Goal: Information Seeking & Learning: Learn about a topic

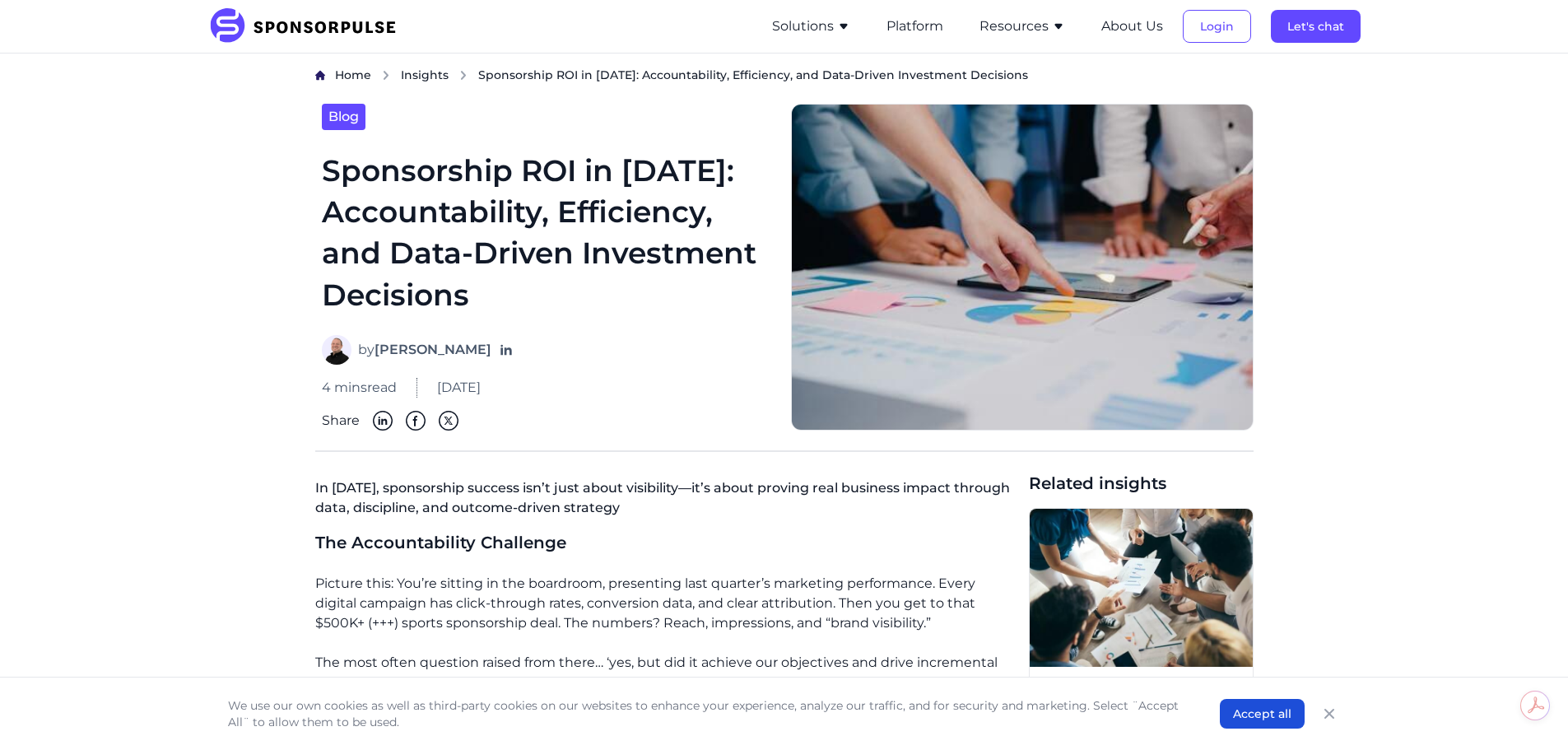
click at [832, 21] on button "Solutions" at bounding box center [810, 26] width 78 height 20
drag, startPoint x: 832, startPoint y: 21, endPoint x: 765, endPoint y: 83, distance: 91.3
click at [933, 35] on button "Platform" at bounding box center [914, 26] width 57 height 20
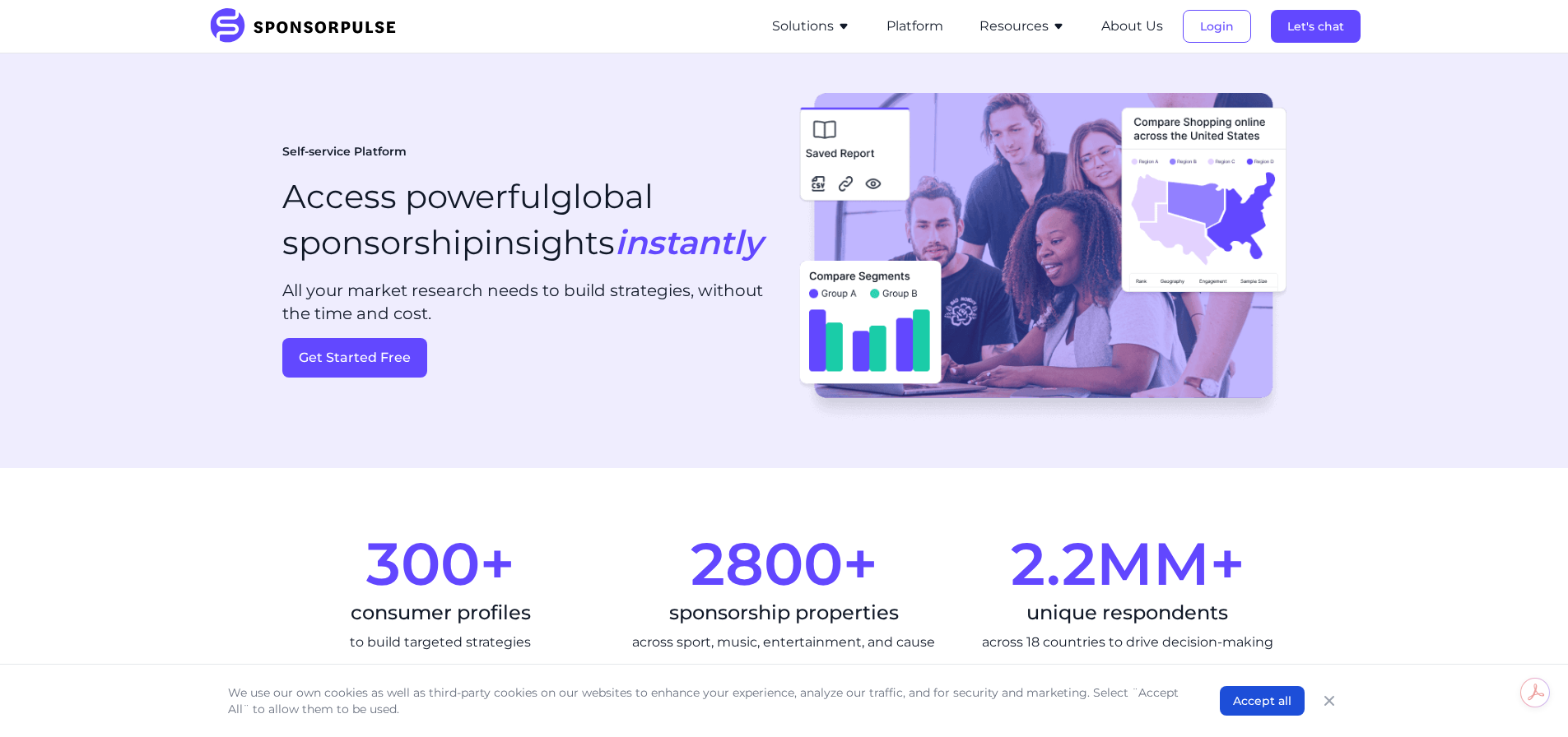
click at [842, 32] on button "Solutions" at bounding box center [810, 26] width 78 height 20
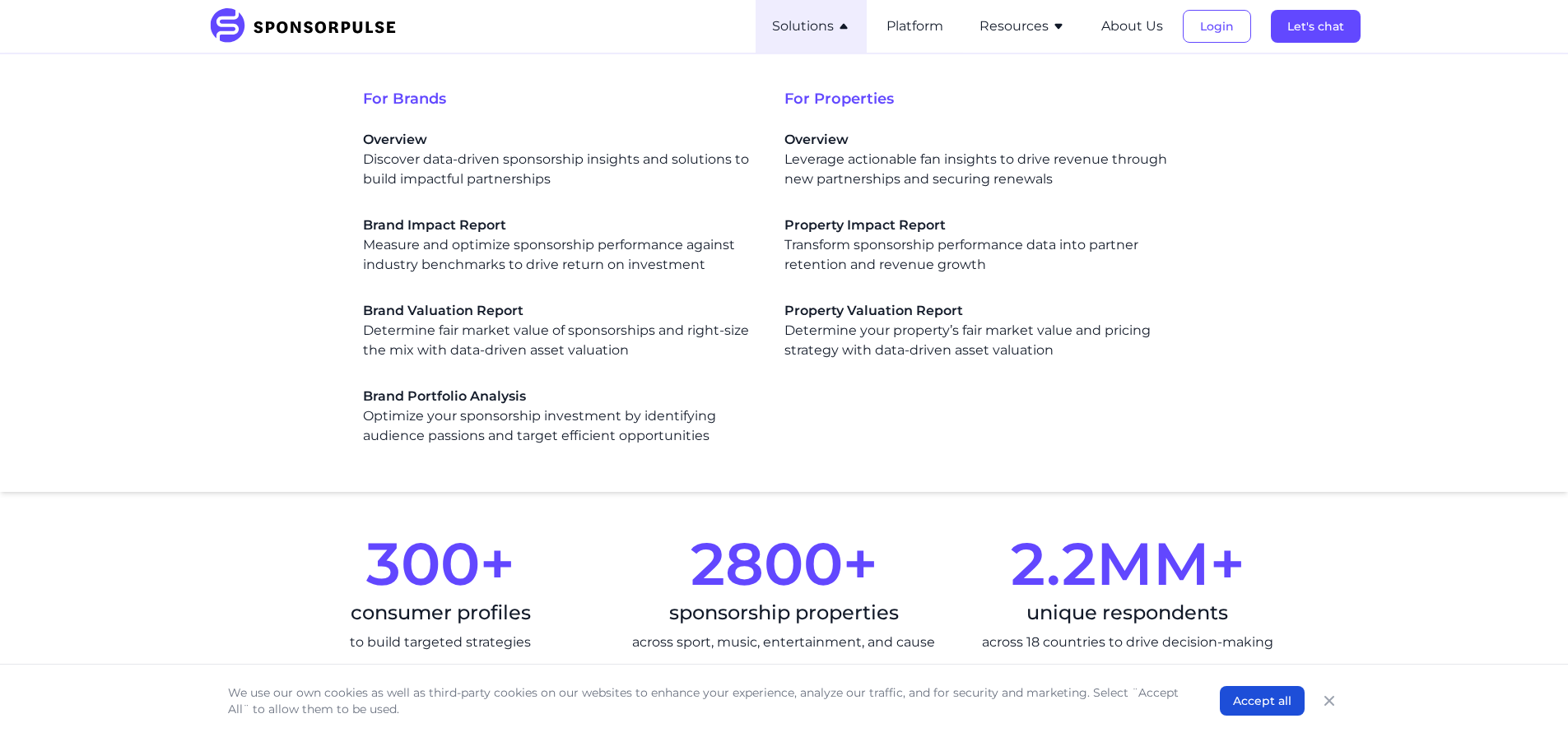
click at [1330, 705] on icon "Close" at bounding box center [1329, 700] width 16 height 16
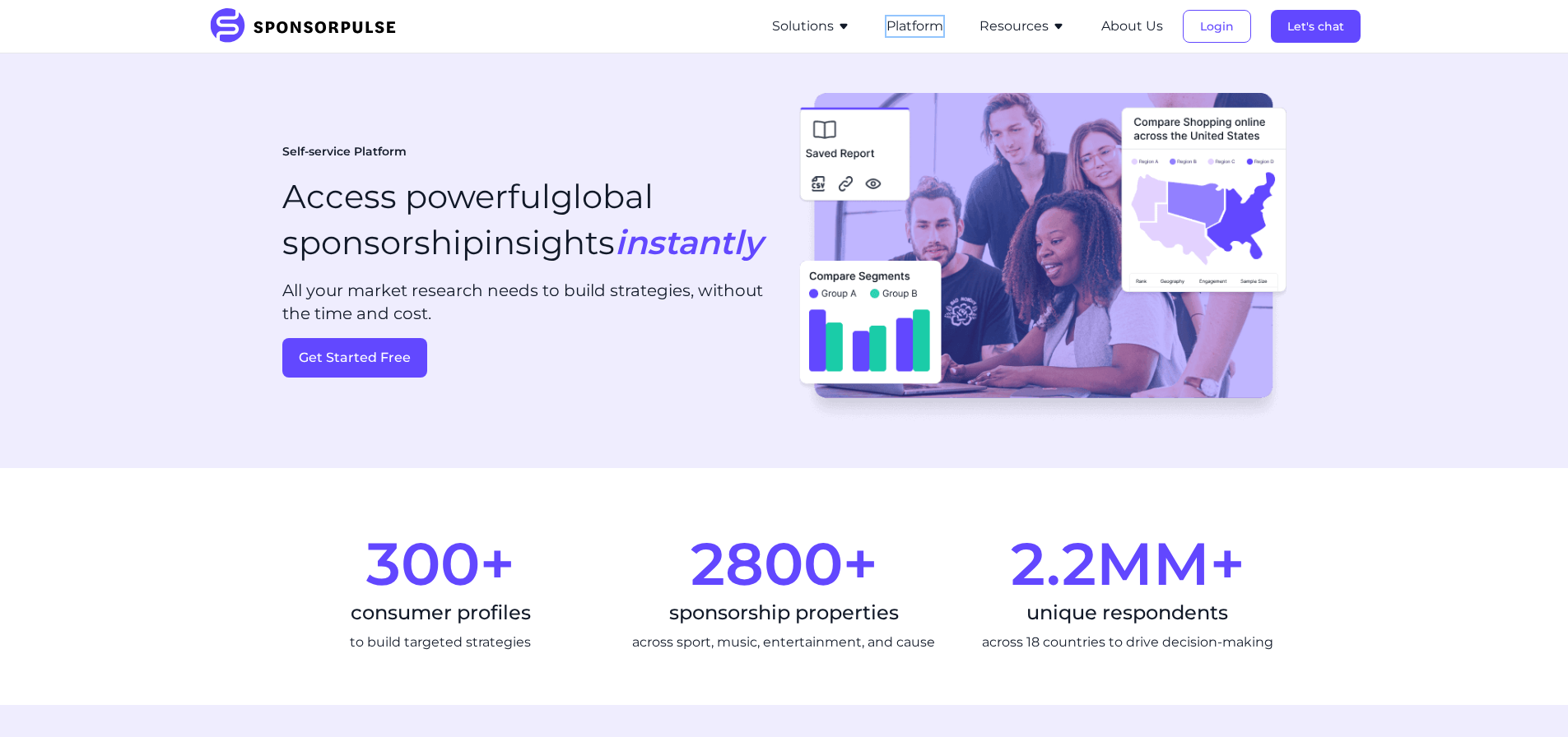
click at [931, 32] on button "Platform" at bounding box center [914, 26] width 57 height 20
click at [931, 26] on button "Platform" at bounding box center [914, 26] width 57 height 20
click at [1014, 26] on button "Resources" at bounding box center [1022, 26] width 86 height 20
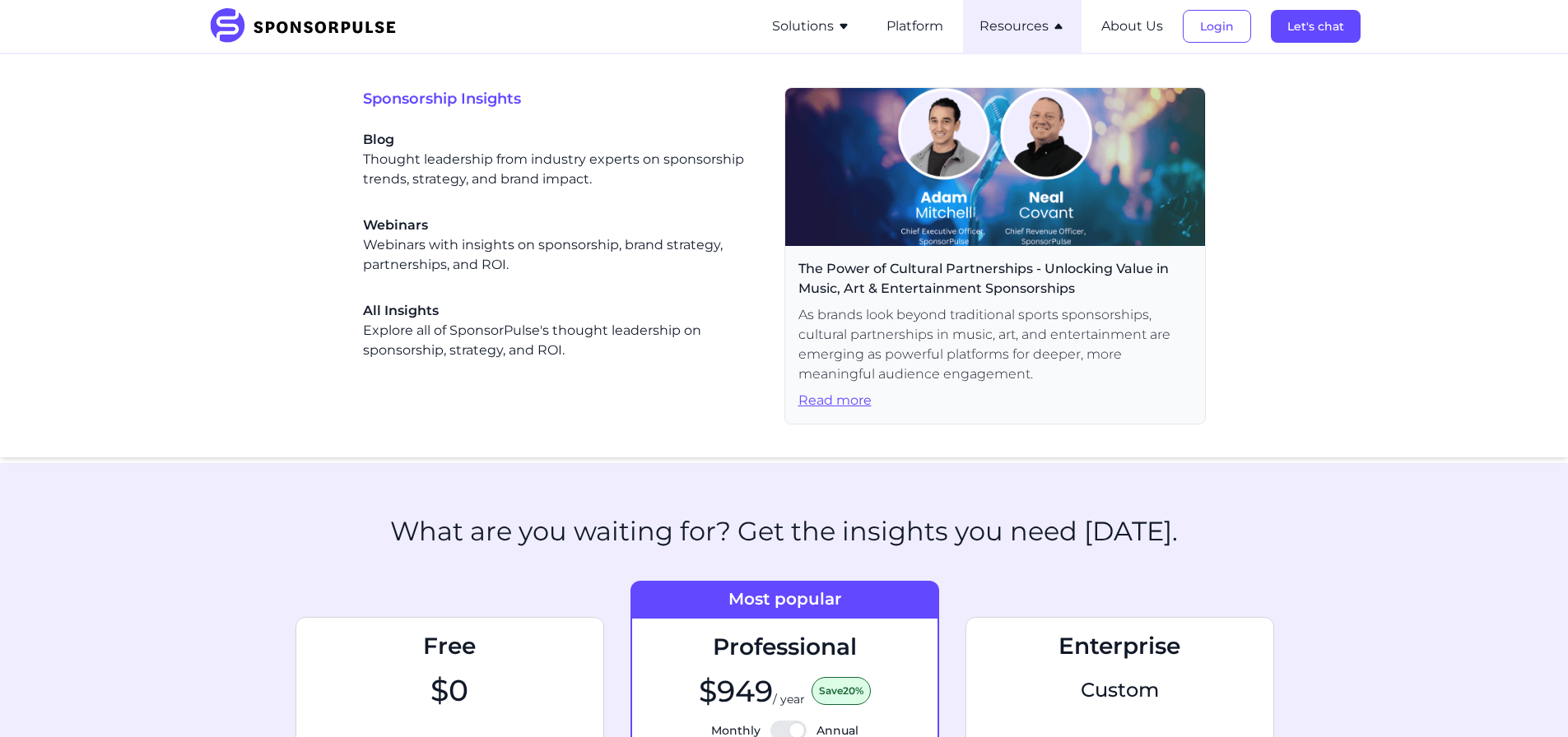
scroll to position [274, 0]
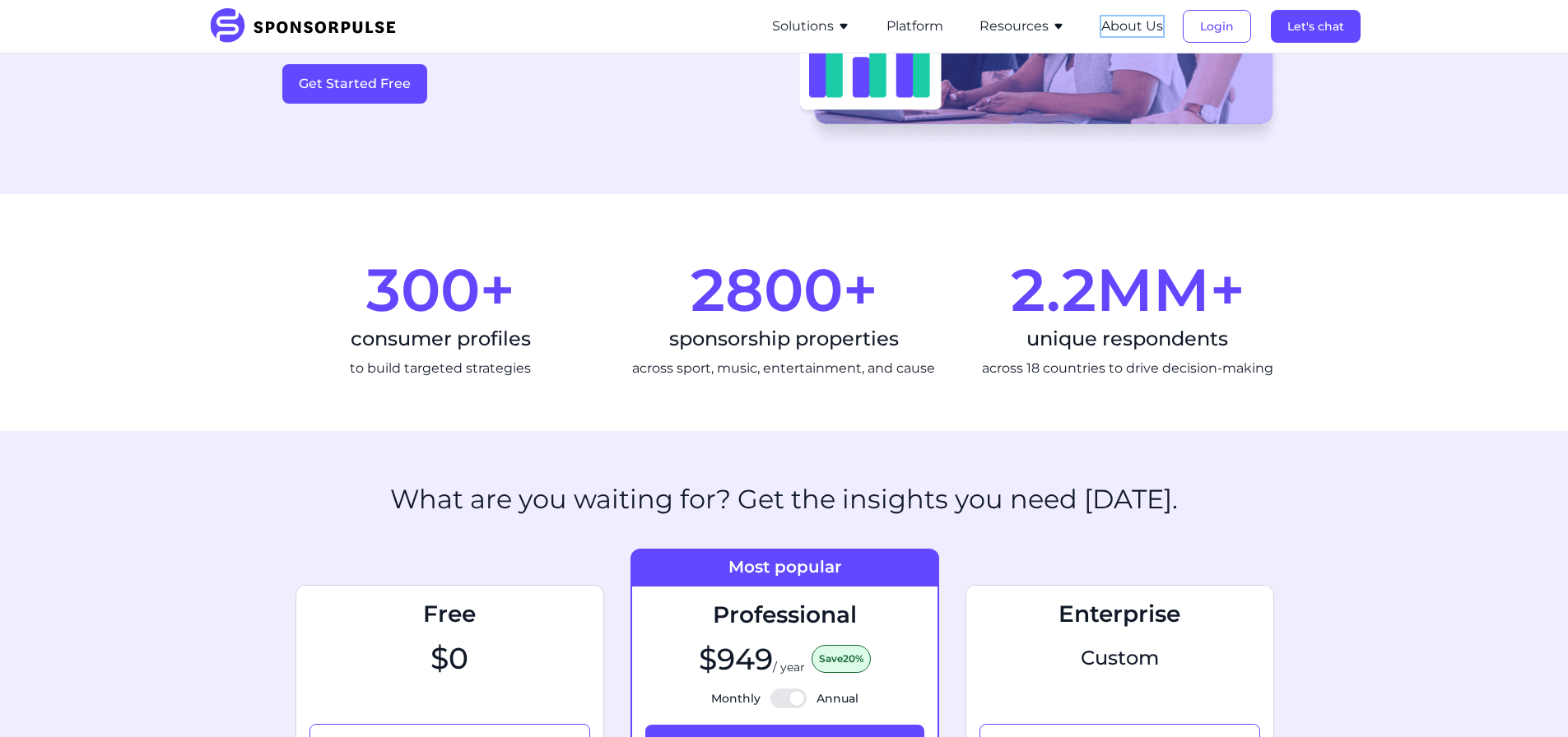
click at [1132, 24] on button "About Us" at bounding box center [1132, 26] width 62 height 20
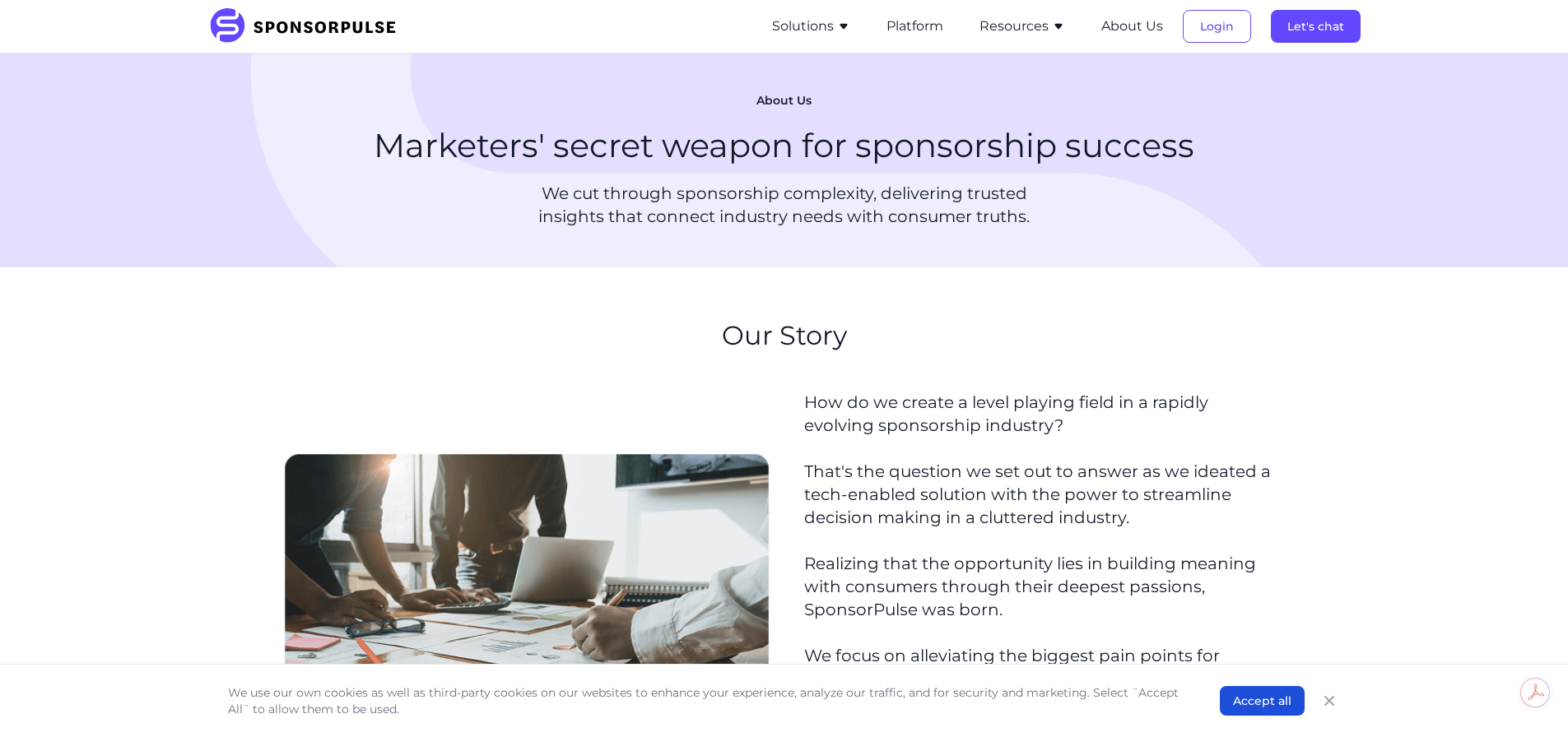
click at [810, 32] on button "Solutions" at bounding box center [810, 26] width 78 height 20
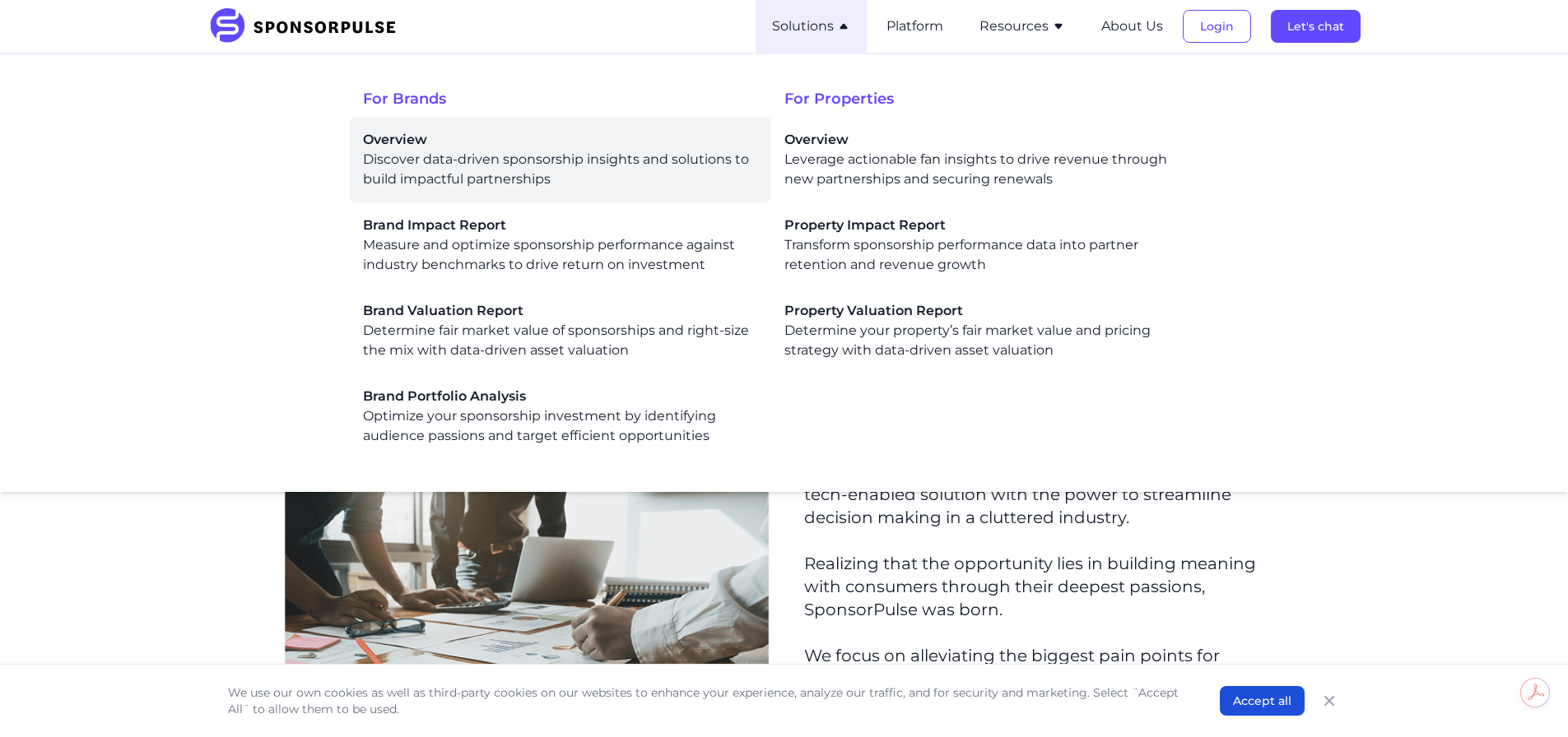
click at [529, 149] on span "Overview" at bounding box center [560, 139] width 395 height 20
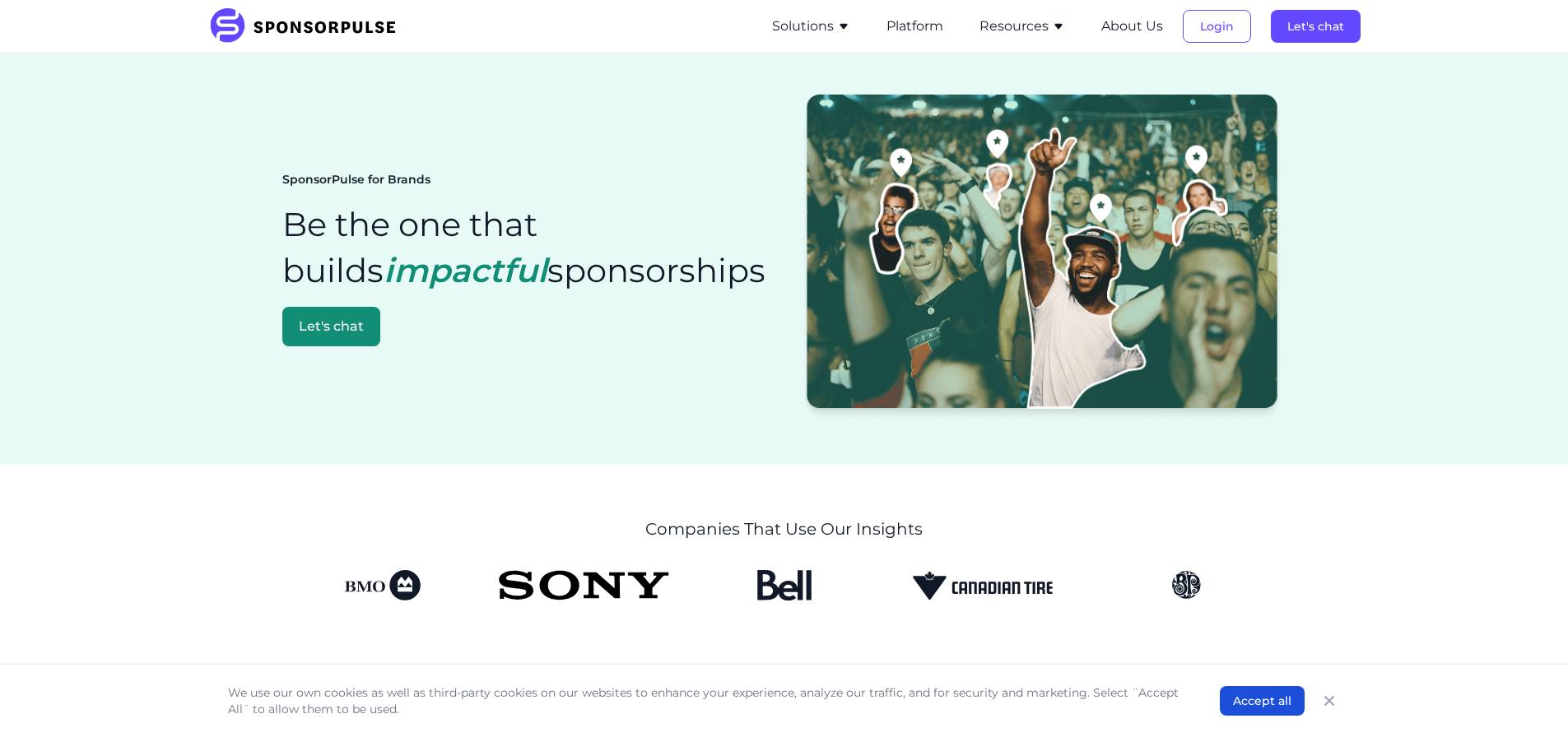
click at [843, 25] on icon "button" at bounding box center [843, 27] width 8 height 6
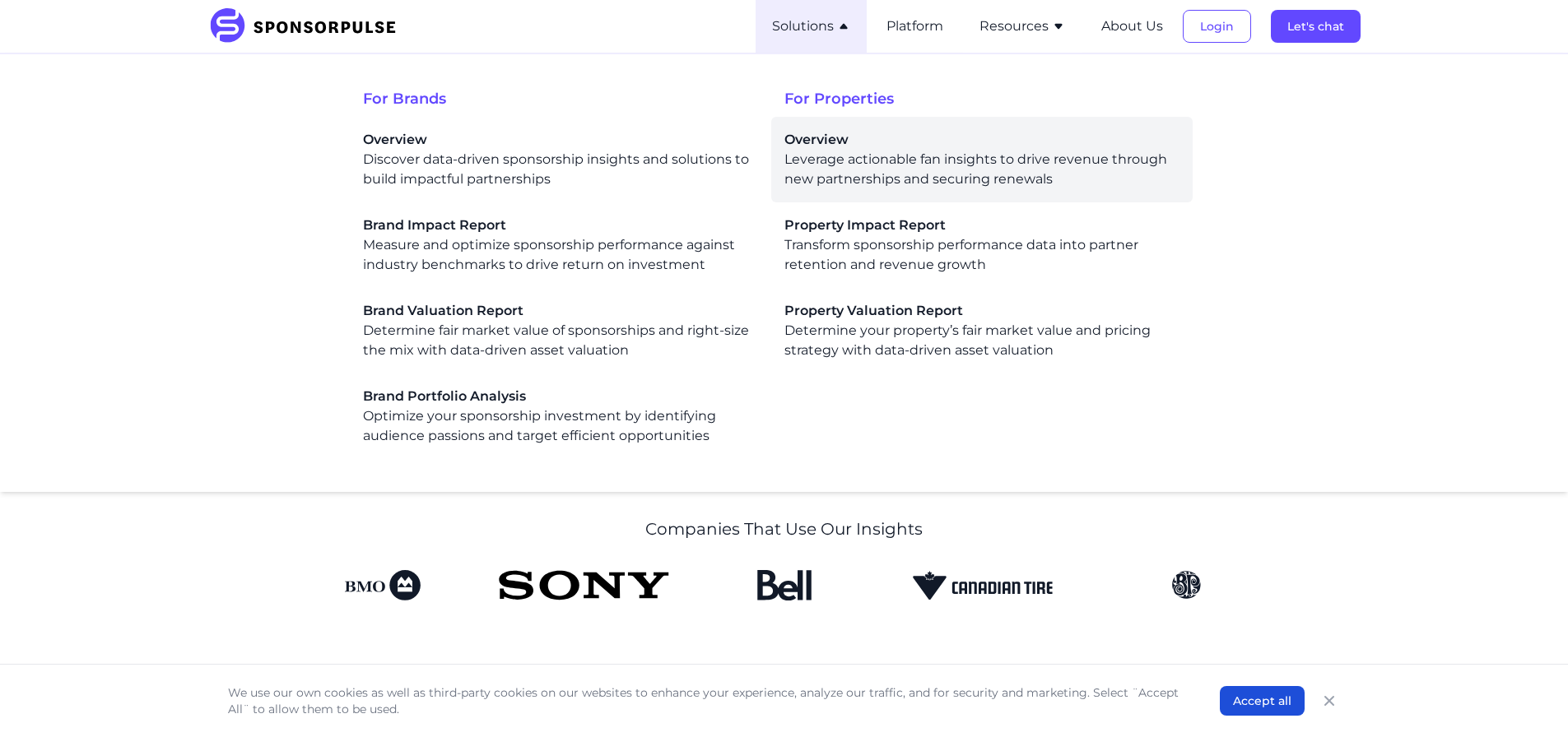
click at [836, 146] on span "Overview" at bounding box center [982, 139] width 395 height 20
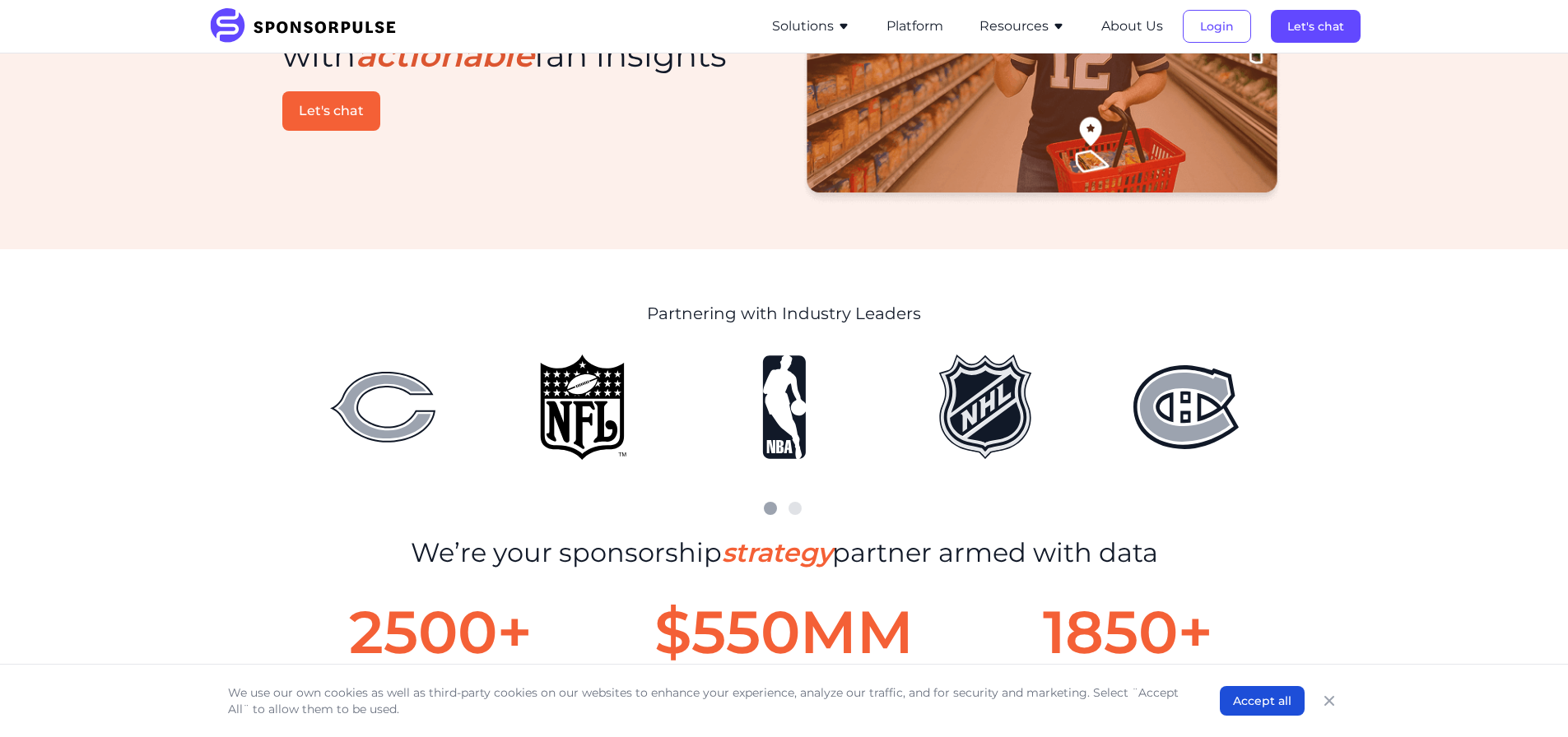
scroll to position [274, 0]
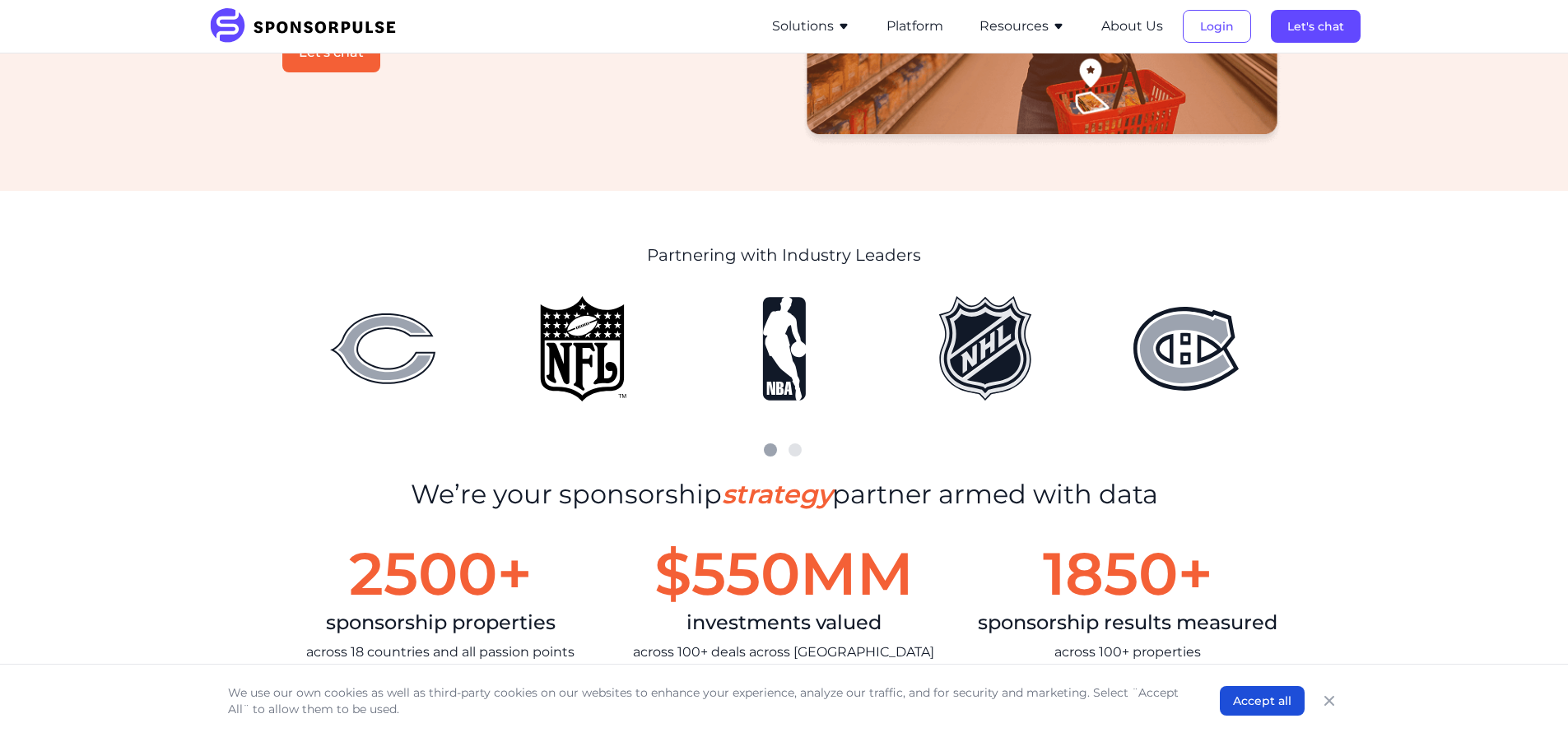
click at [808, 447] on ul "1 2" at bounding box center [784, 445] width 1004 height 30
click at [802, 449] on div "2" at bounding box center [795, 450] width 13 height 13
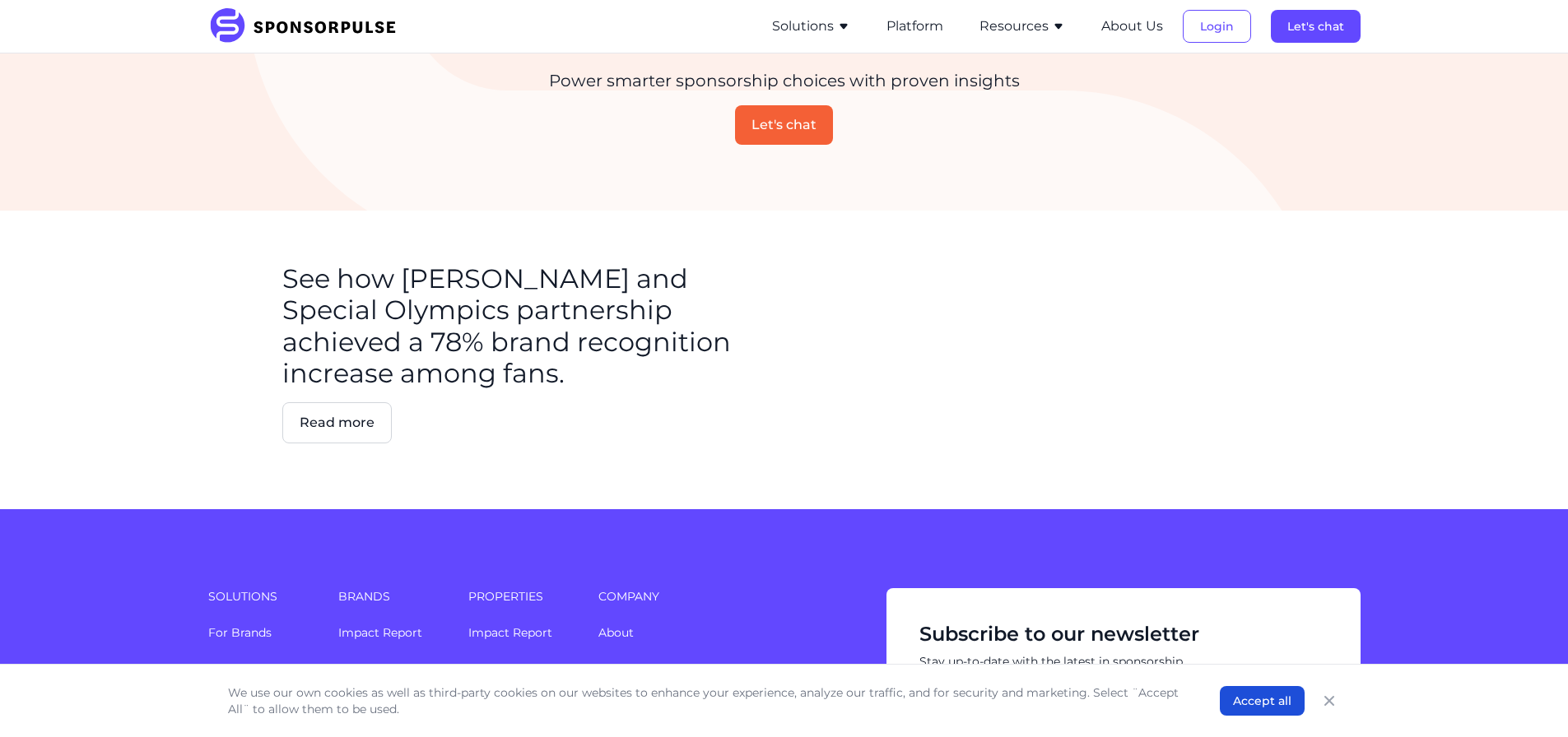
scroll to position [1511, 0]
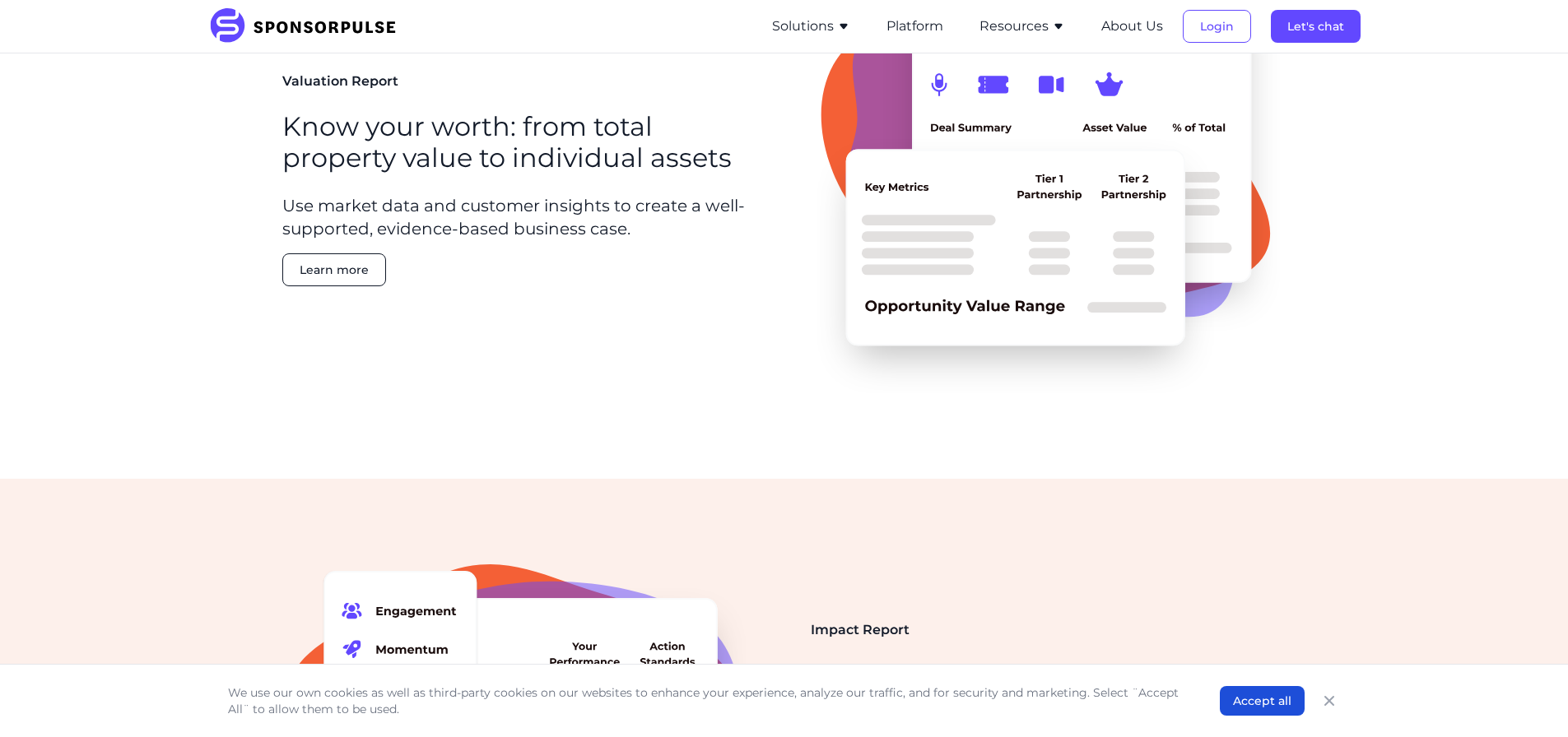
click at [847, 30] on icon "button" at bounding box center [844, 27] width 13 height 13
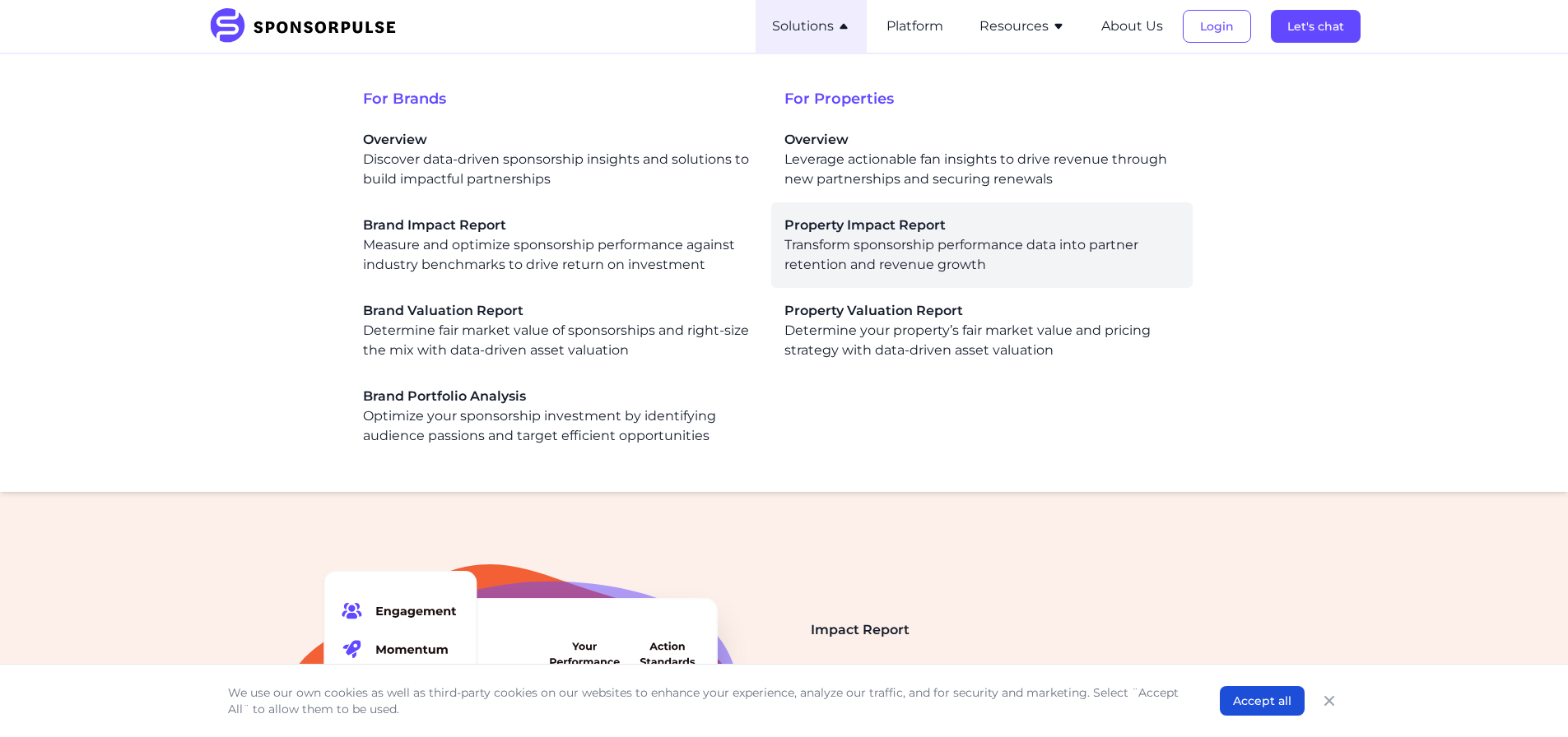
click at [849, 234] on span "Property Impact Report" at bounding box center [982, 225] width 395 height 20
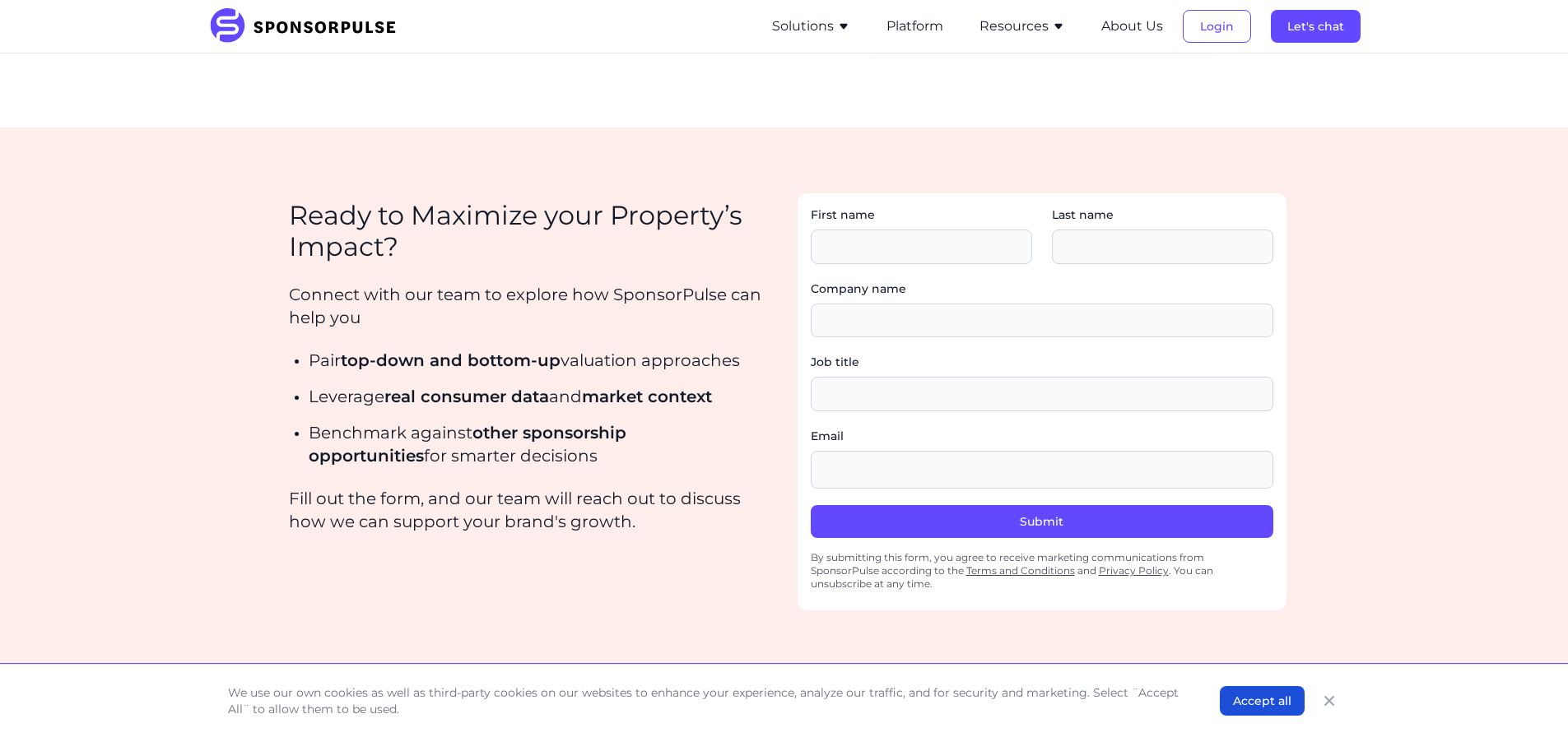
scroll to position [2194, 0]
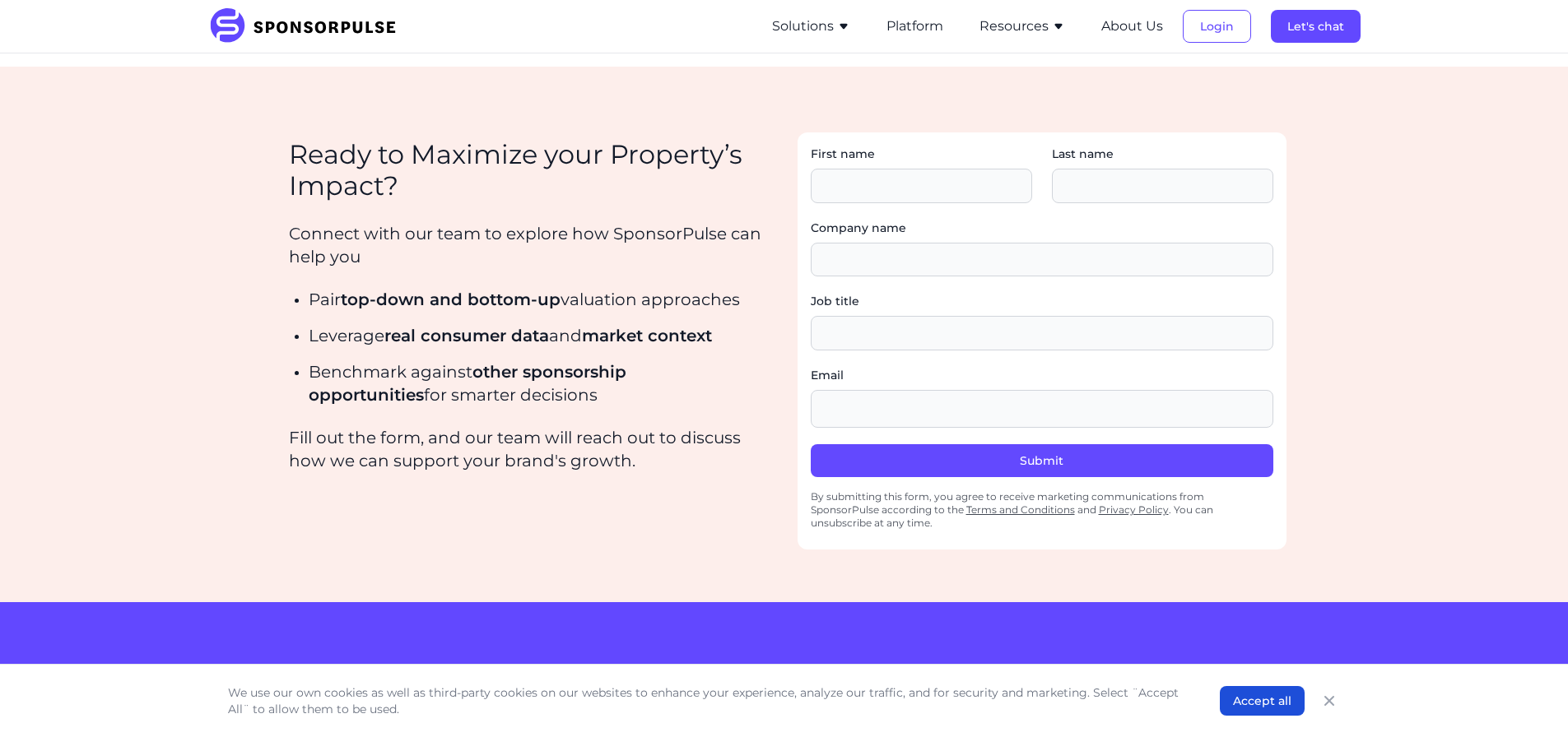
click at [839, 27] on icon "button" at bounding box center [844, 27] width 13 height 13
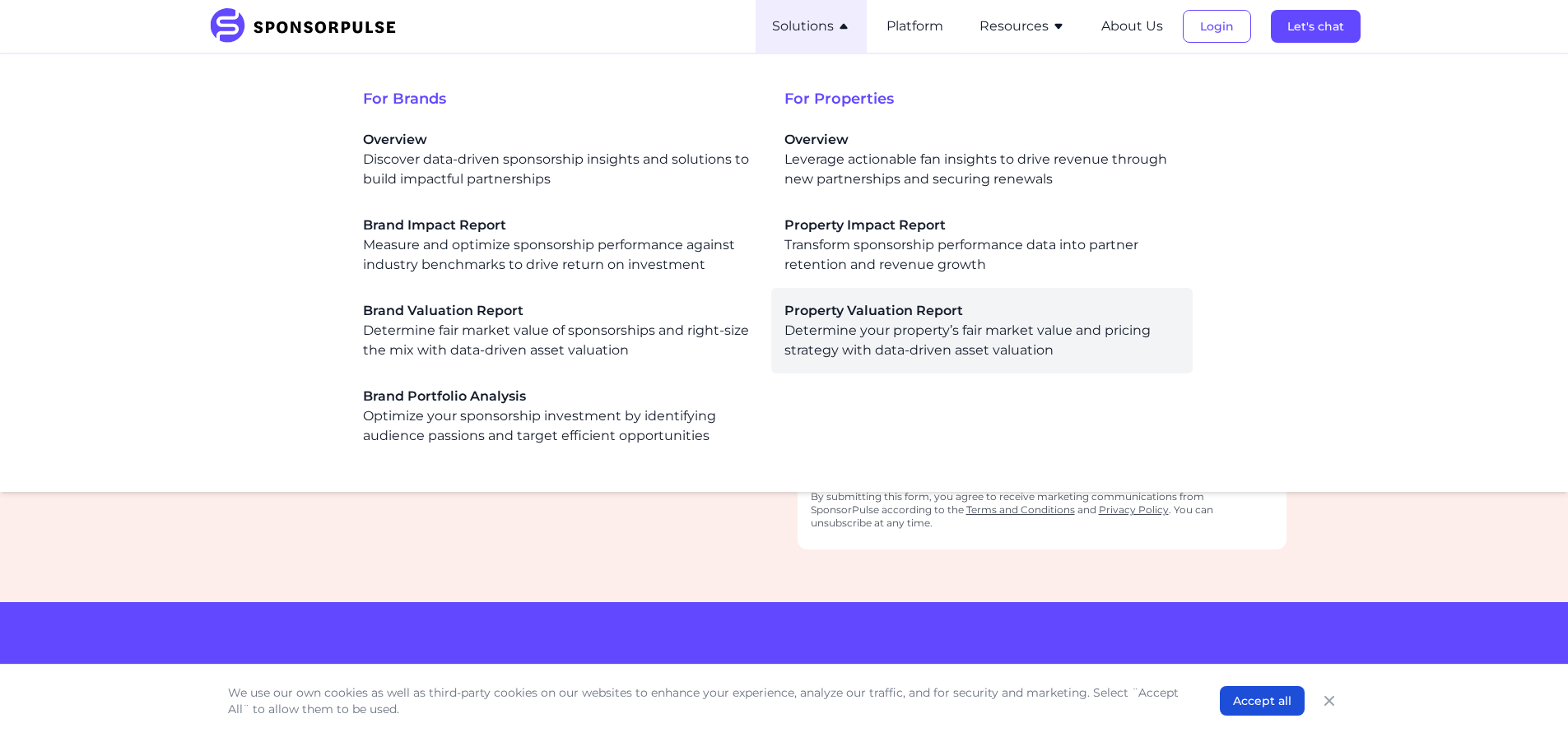
click at [846, 310] on span "Property Valuation Report" at bounding box center [982, 310] width 395 height 20
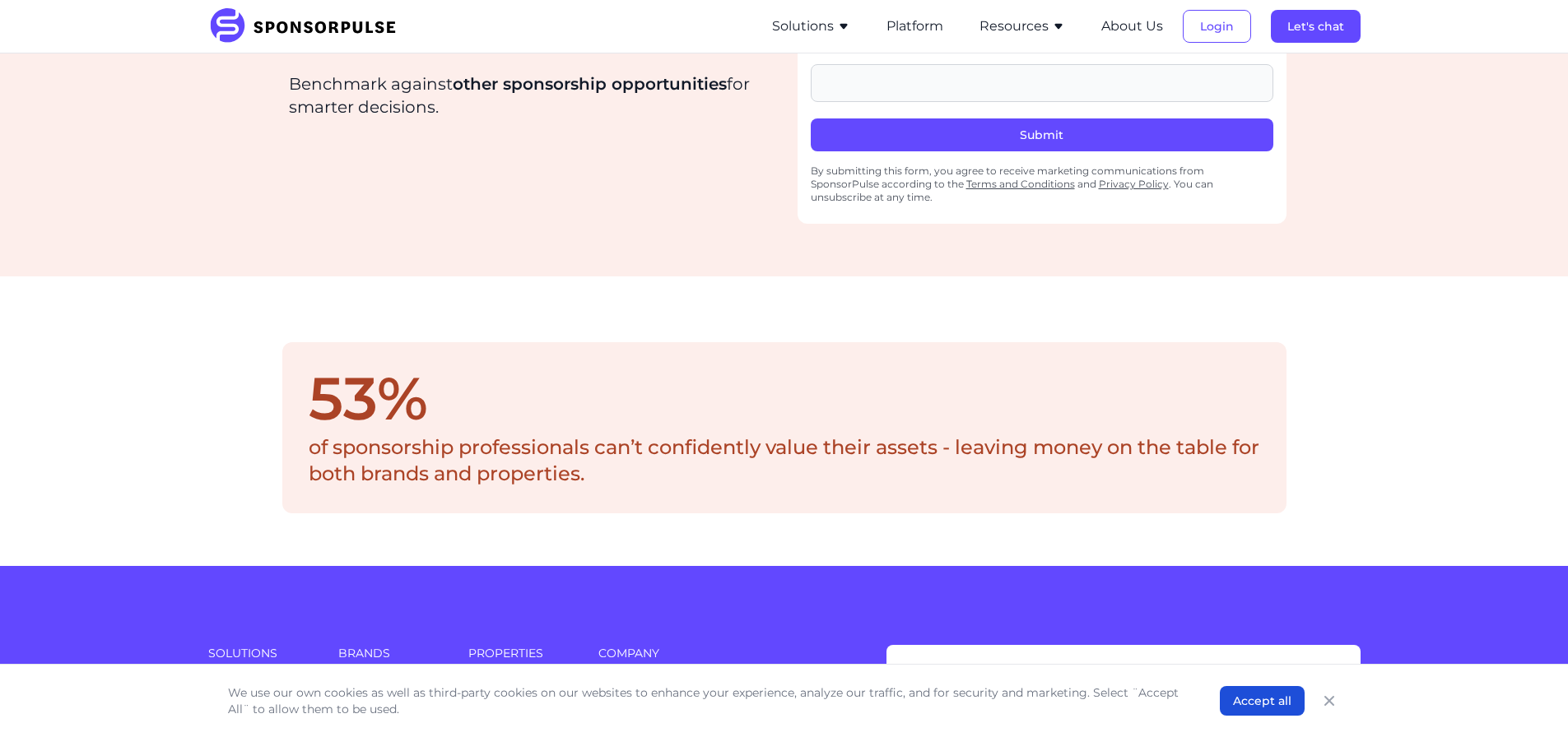
scroll to position [2366, 0]
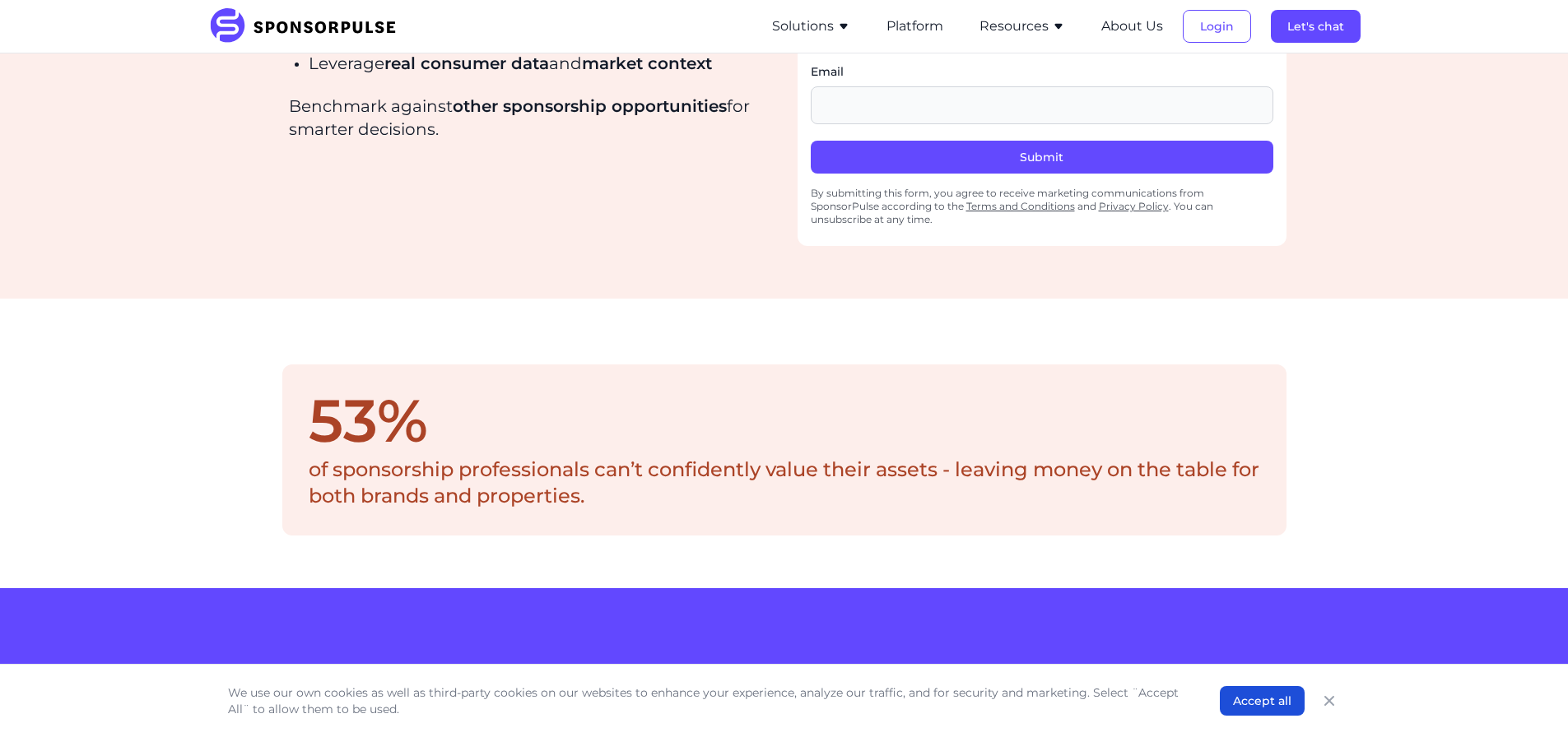
click at [840, 32] on icon "button" at bounding box center [844, 27] width 13 height 13
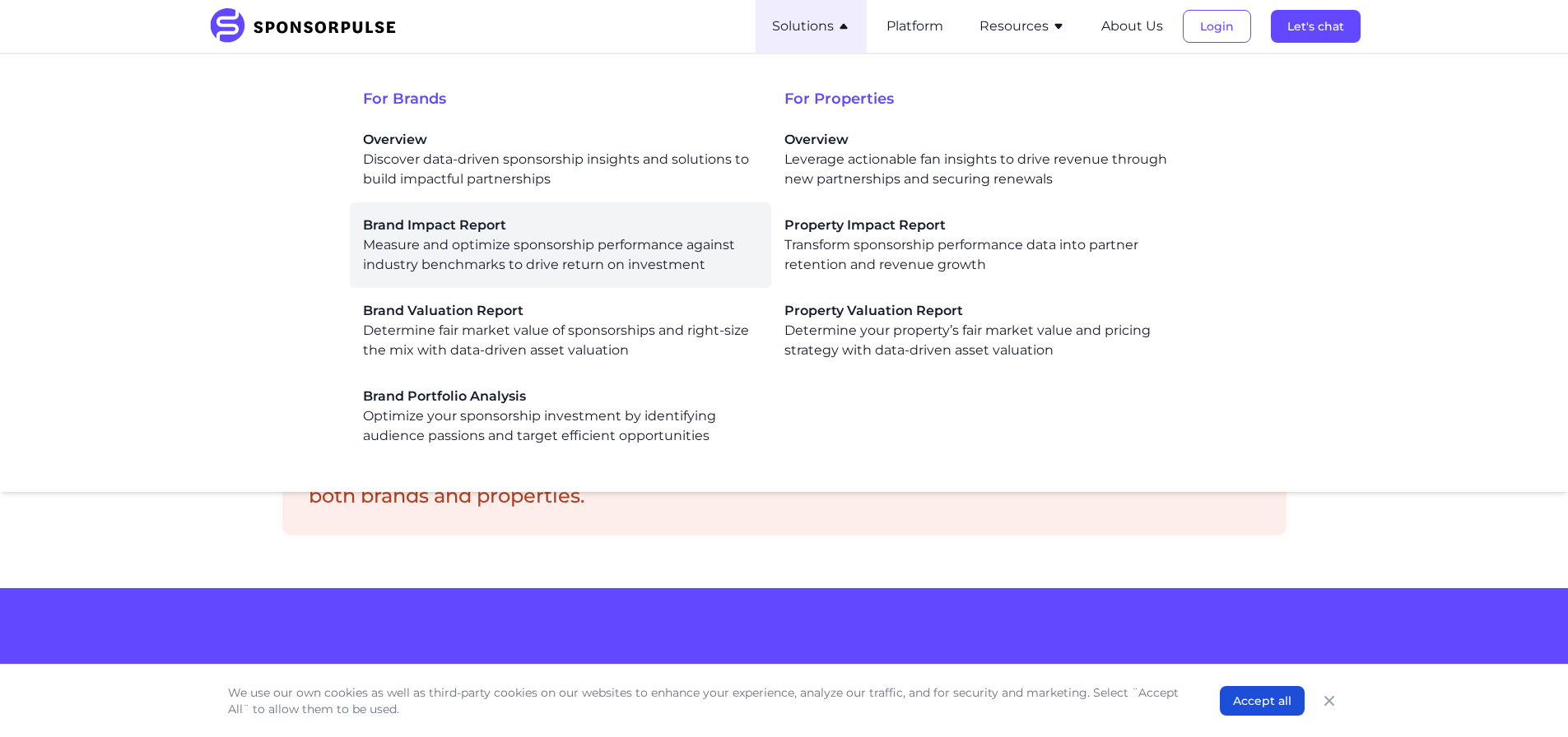
click at [490, 234] on span "Brand Impact Report" at bounding box center [560, 225] width 395 height 20
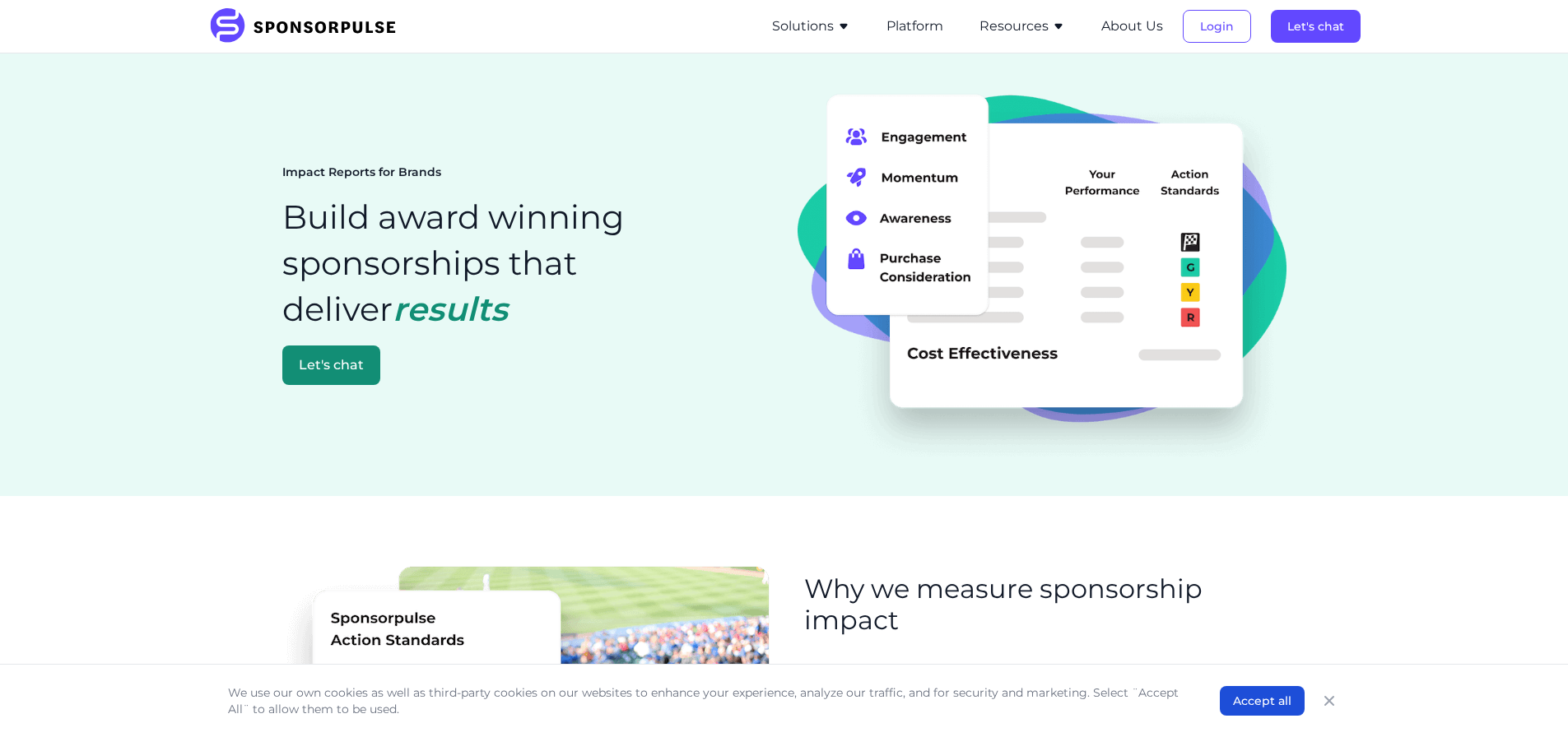
click at [843, 27] on icon "button" at bounding box center [844, 27] width 13 height 13
click at [840, 31] on icon "button" at bounding box center [844, 27] width 13 height 13
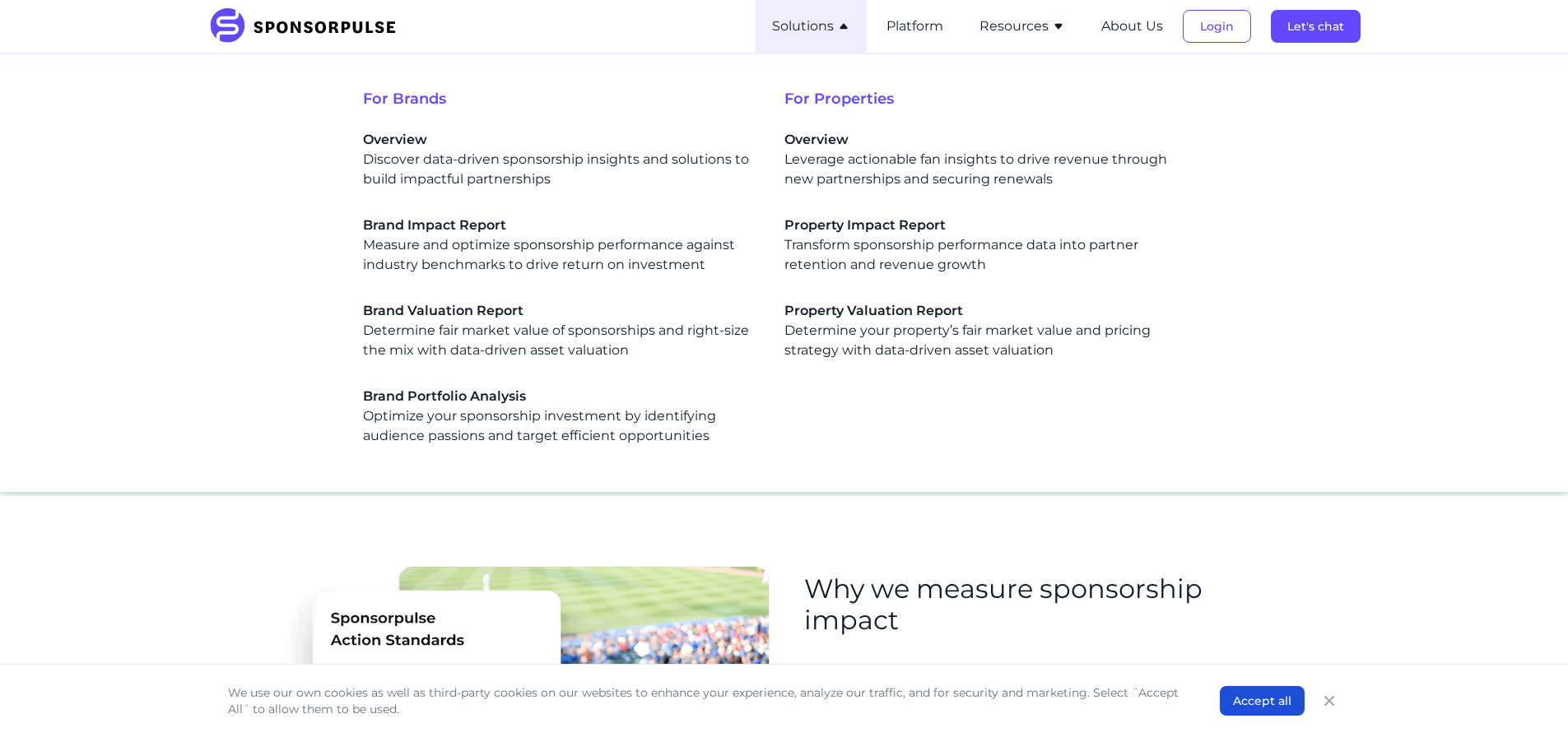
click at [486, 320] on div "Brand Valuation Report Determine fair market value of sponsorships and right-si…" at bounding box center [560, 331] width 395 height 60
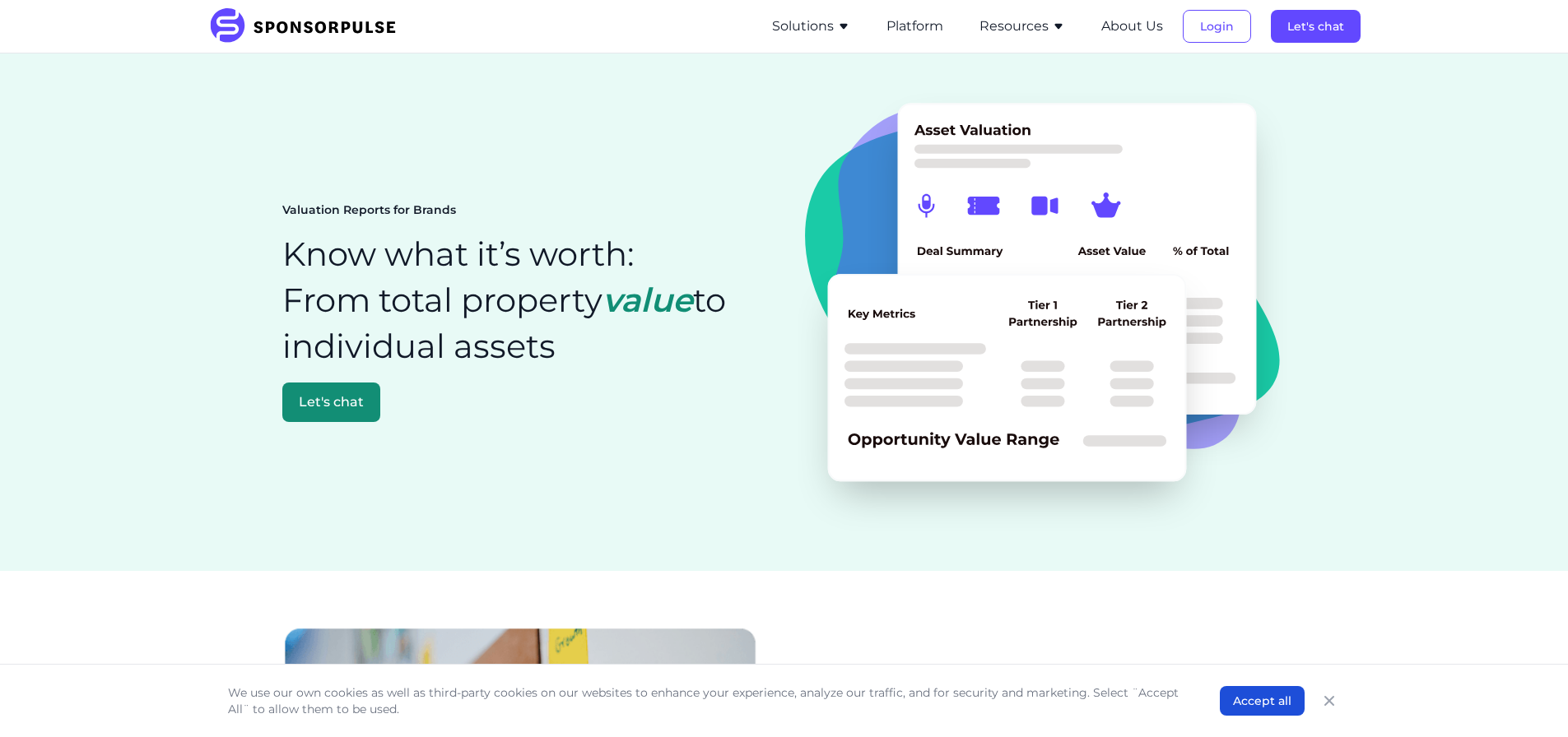
click at [847, 26] on icon "button" at bounding box center [843, 27] width 8 height 6
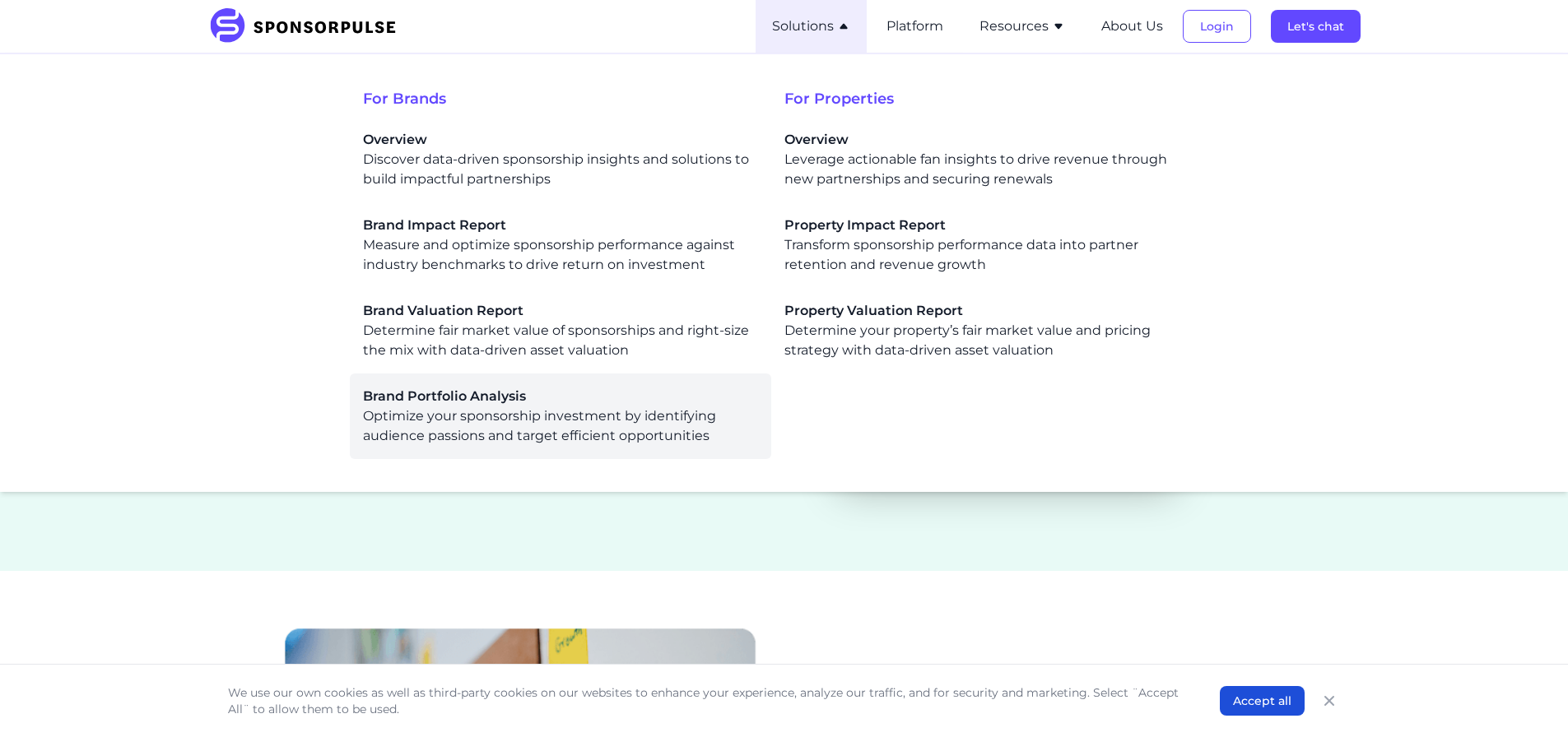
click at [489, 403] on span "Brand Portfolio Analysis" at bounding box center [560, 396] width 395 height 20
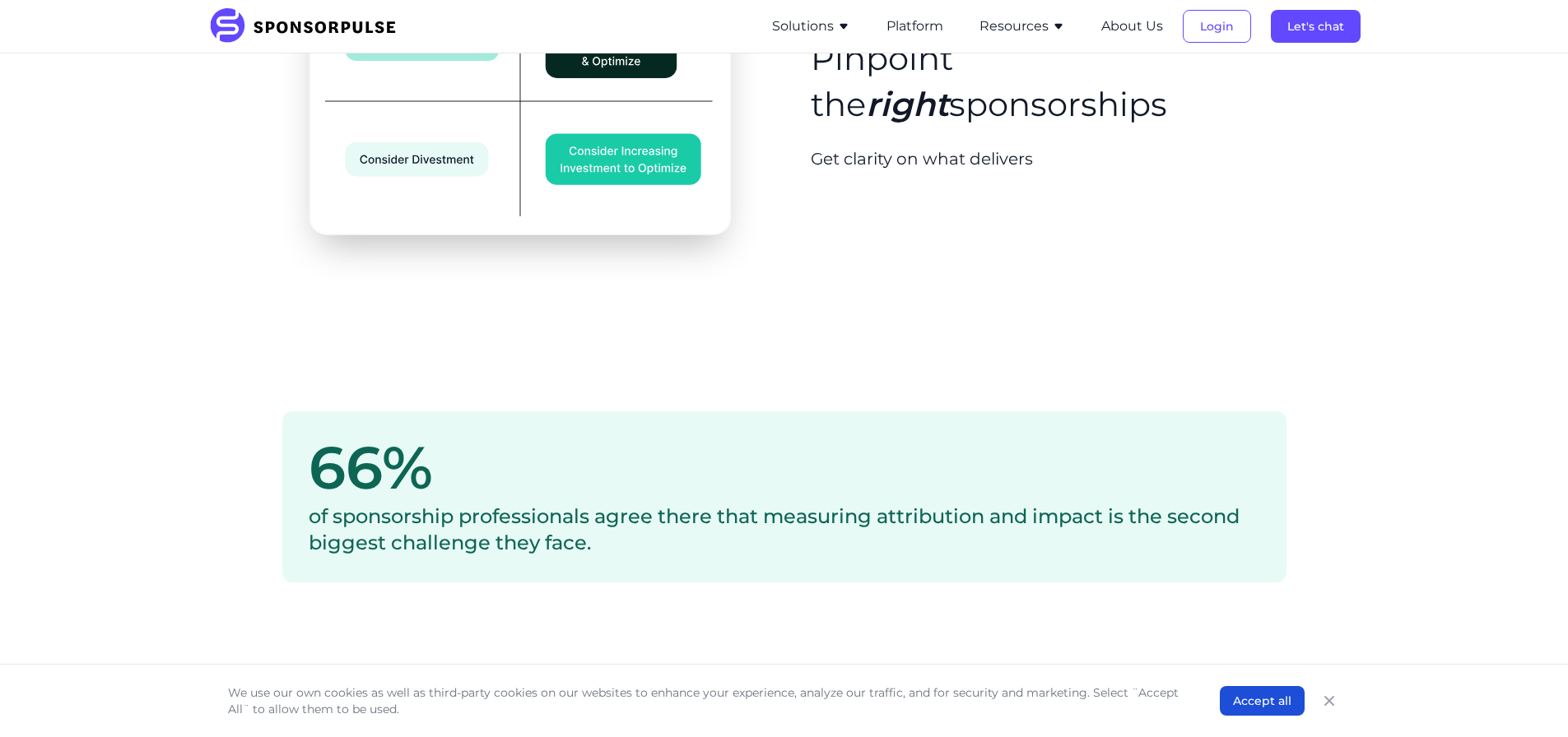
scroll to position [1919, 0]
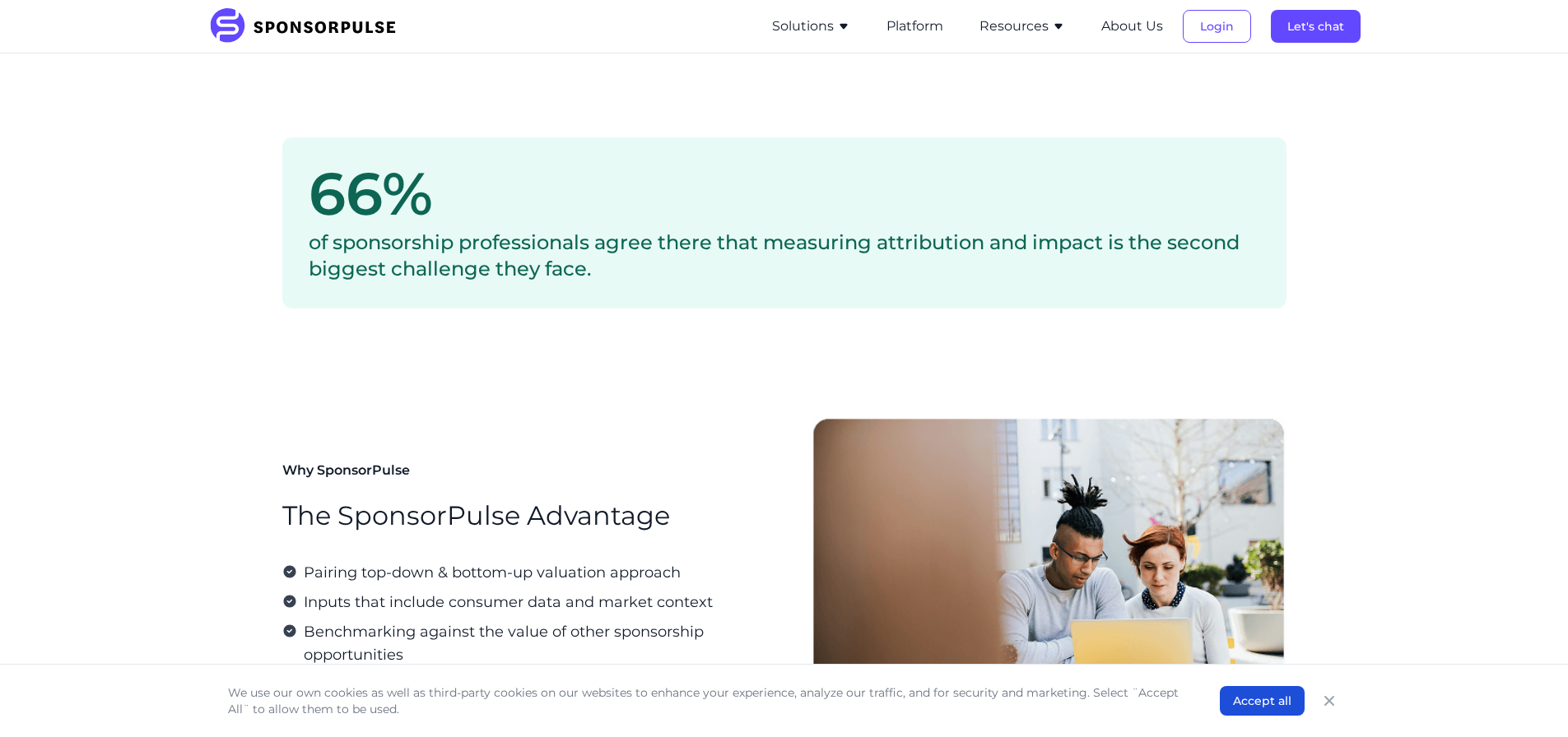
drag, startPoint x: 506, startPoint y: 387, endPoint x: 1224, endPoint y: 306, distance: 722.6
click at [1224, 306] on div "66% of sponsorship professionals agree there that measuring attribution and imp…" at bounding box center [784, 223] width 1004 height 171
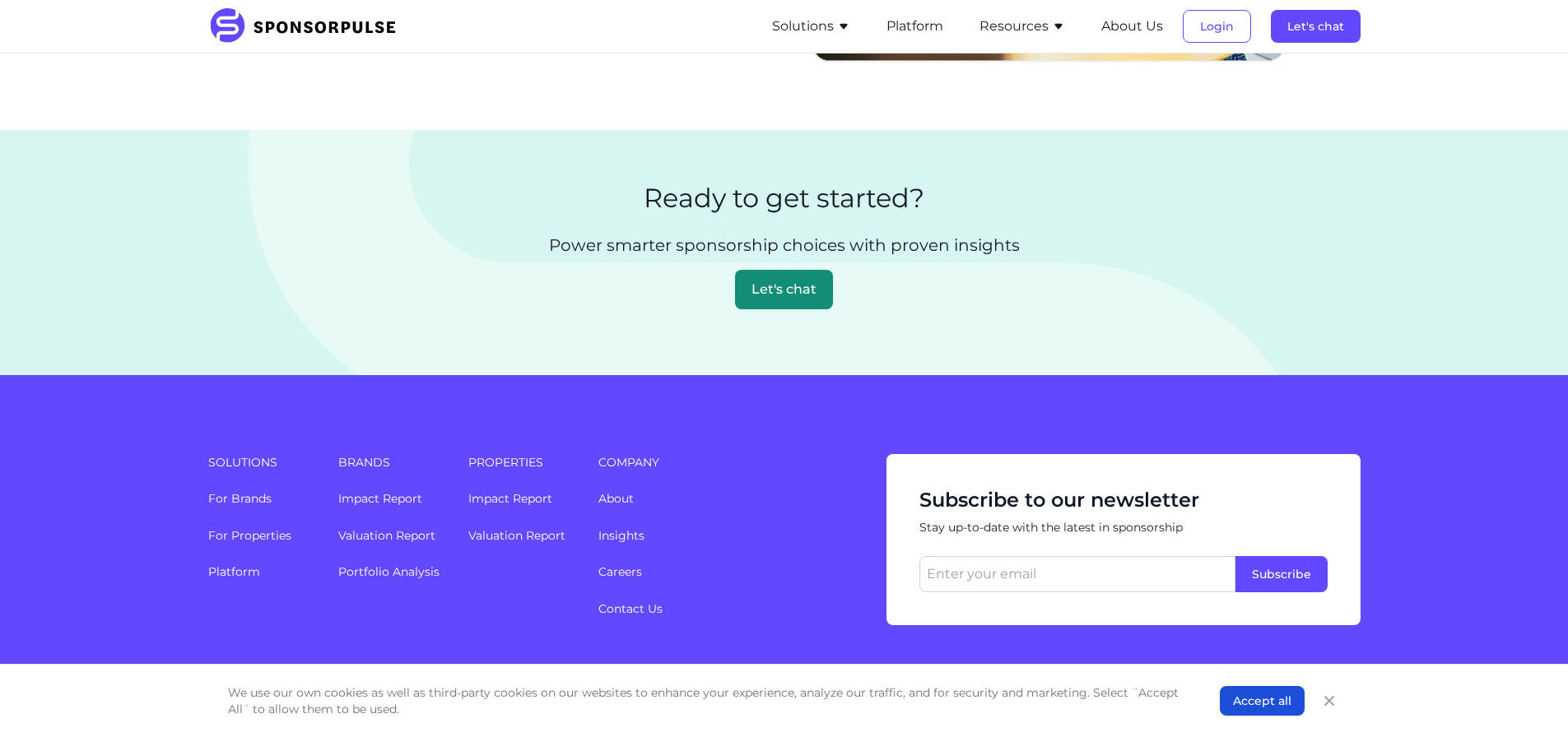
scroll to position [2665, 0]
